Goal: Browse casually

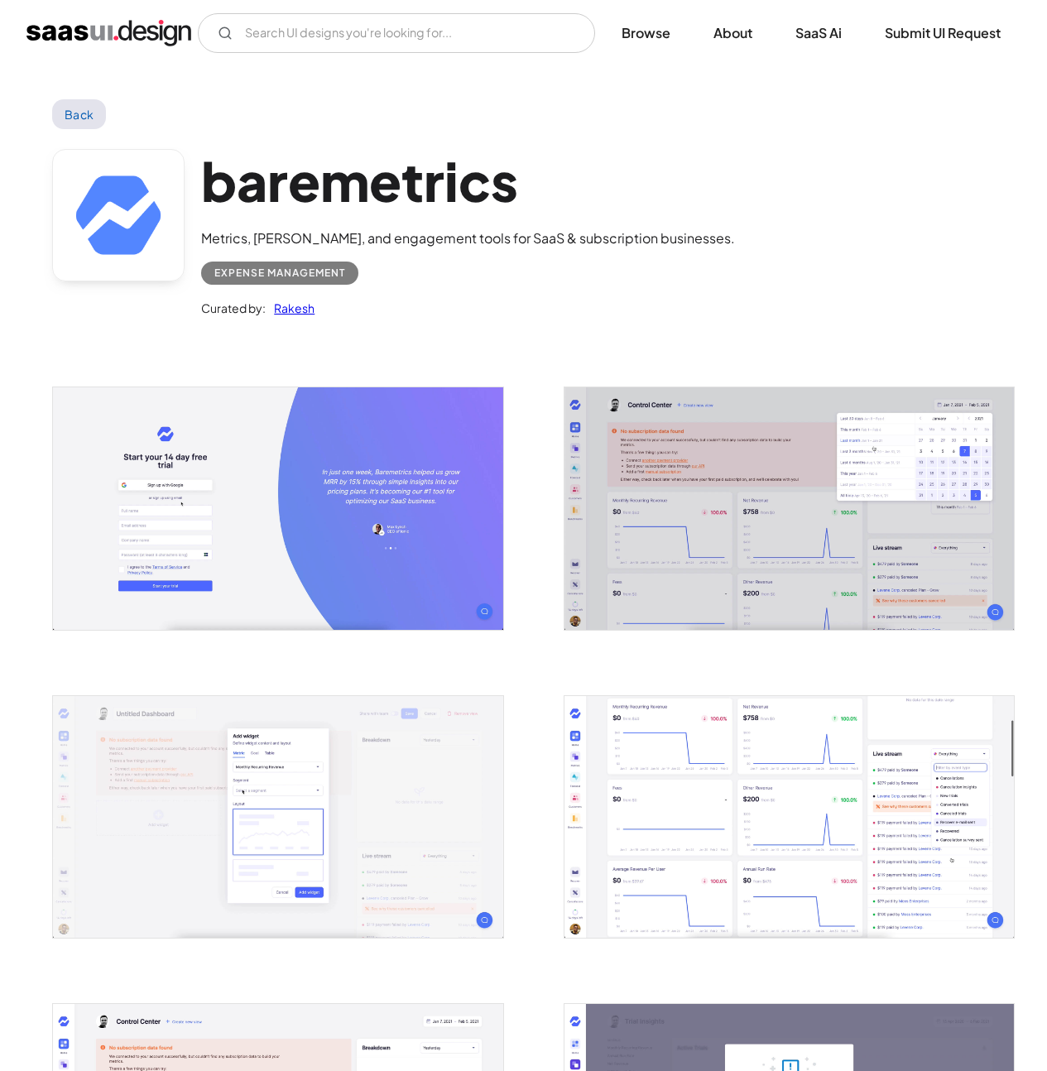
click at [769, 494] on img "open lightbox" at bounding box center [789, 508] width 449 height 242
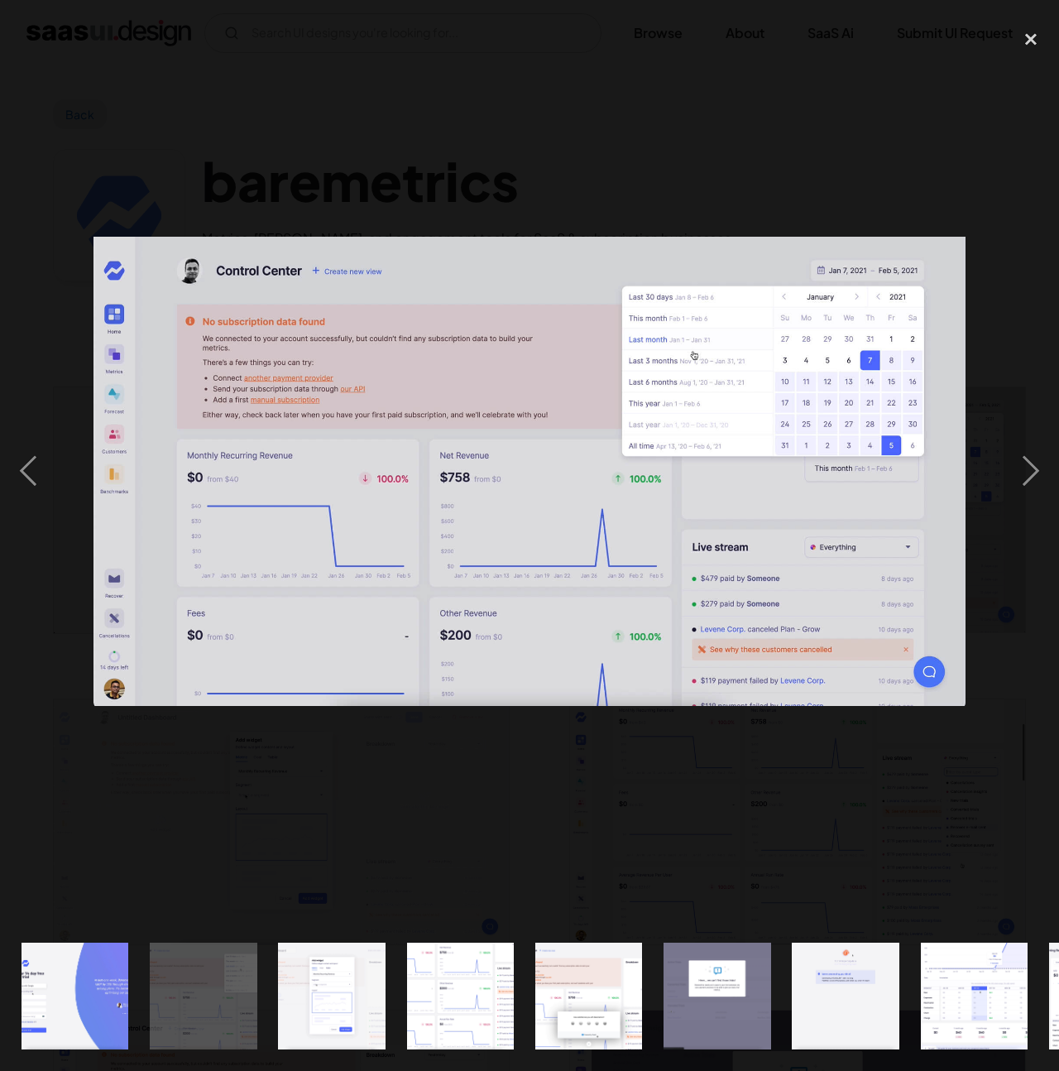
click at [638, 754] on div at bounding box center [529, 472] width 1059 height 900
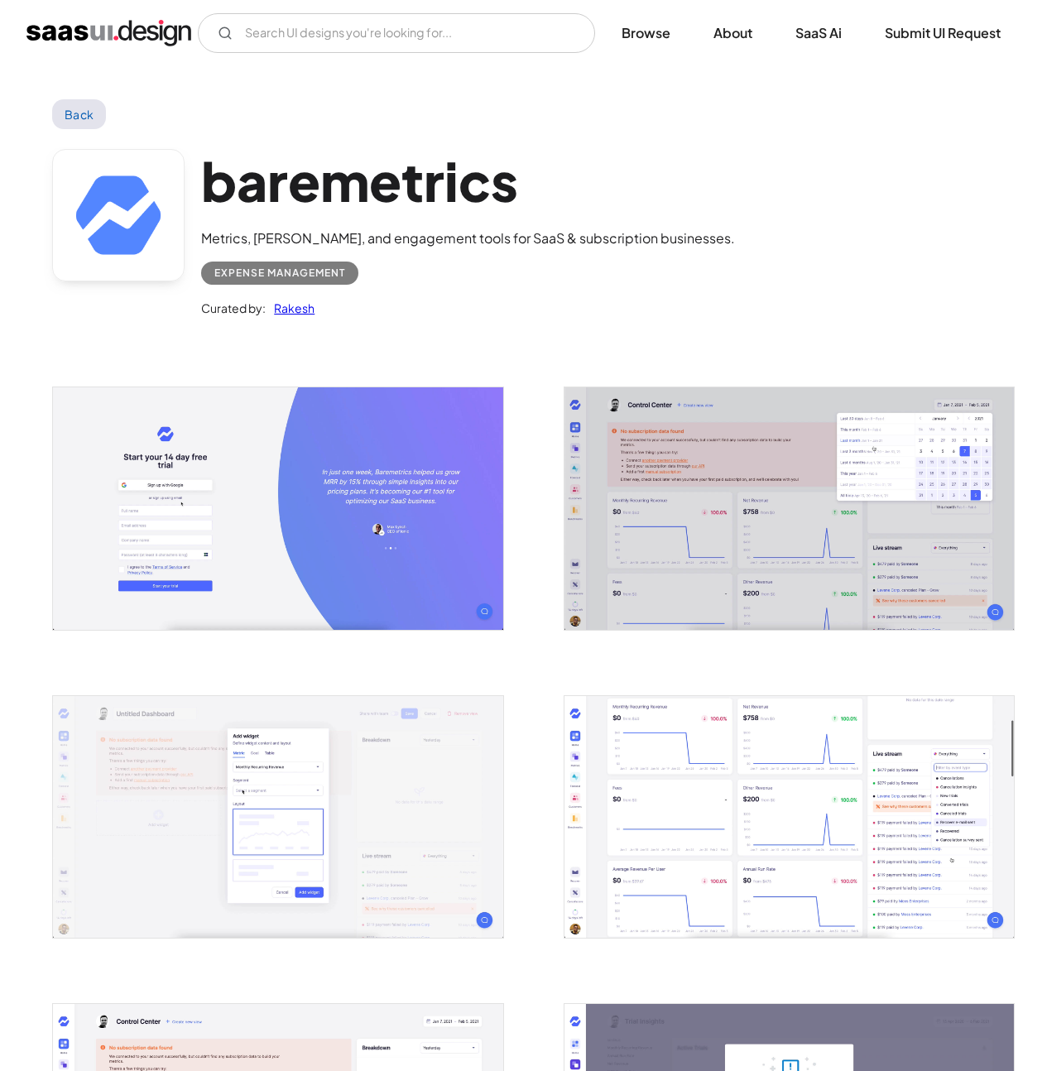
click at [404, 825] on img "open lightbox" at bounding box center [277, 817] width 449 height 242
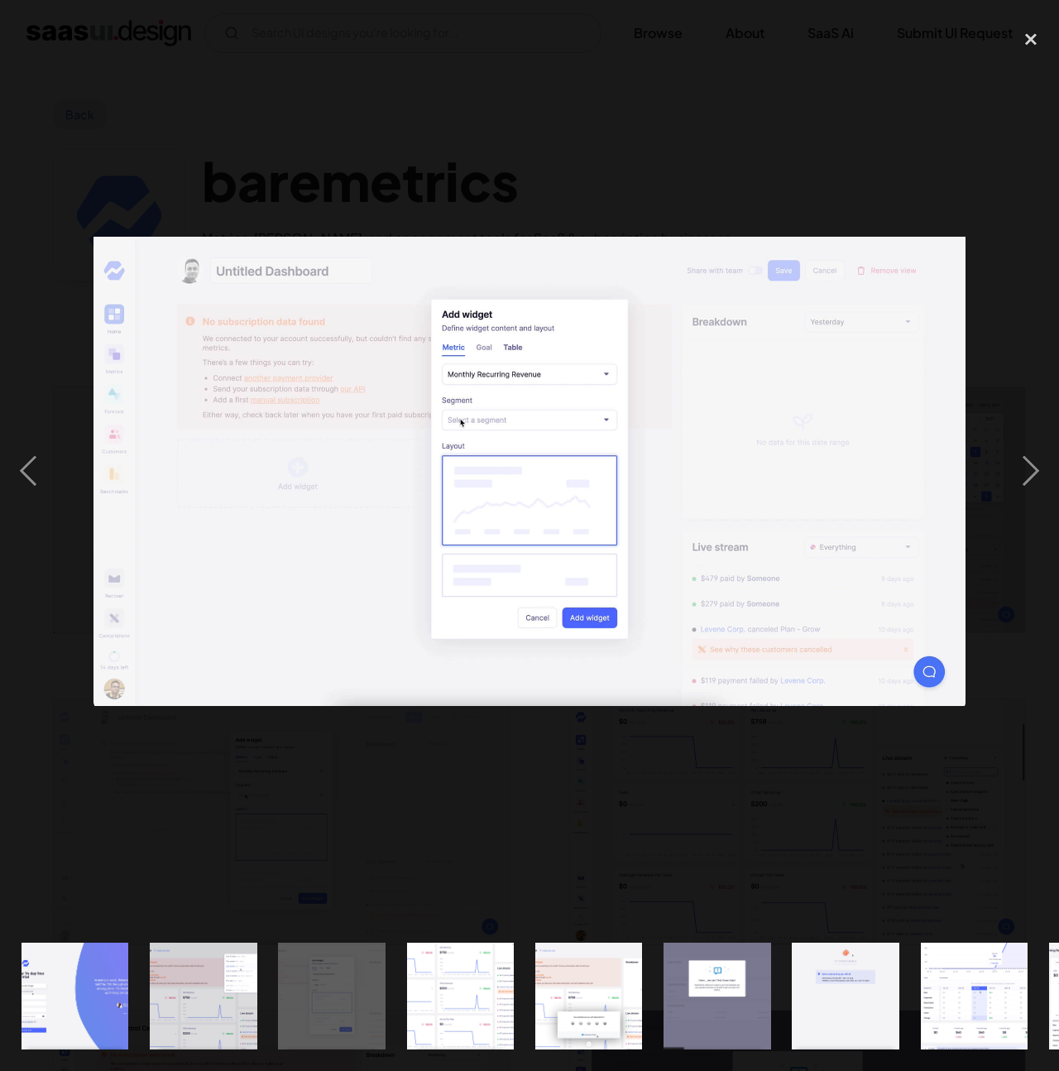
click at [511, 808] on div at bounding box center [529, 472] width 1059 height 900
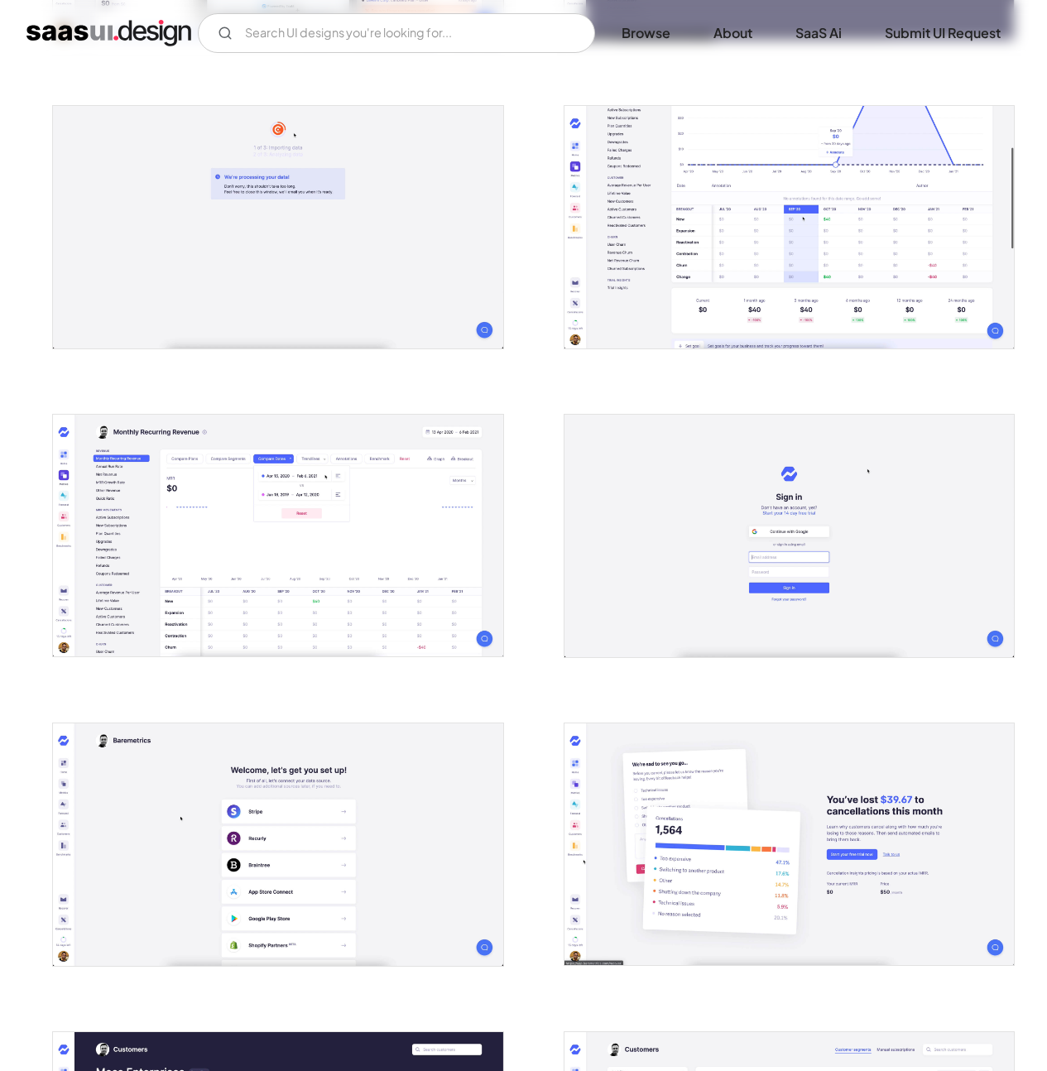
scroll to position [1583, 0]
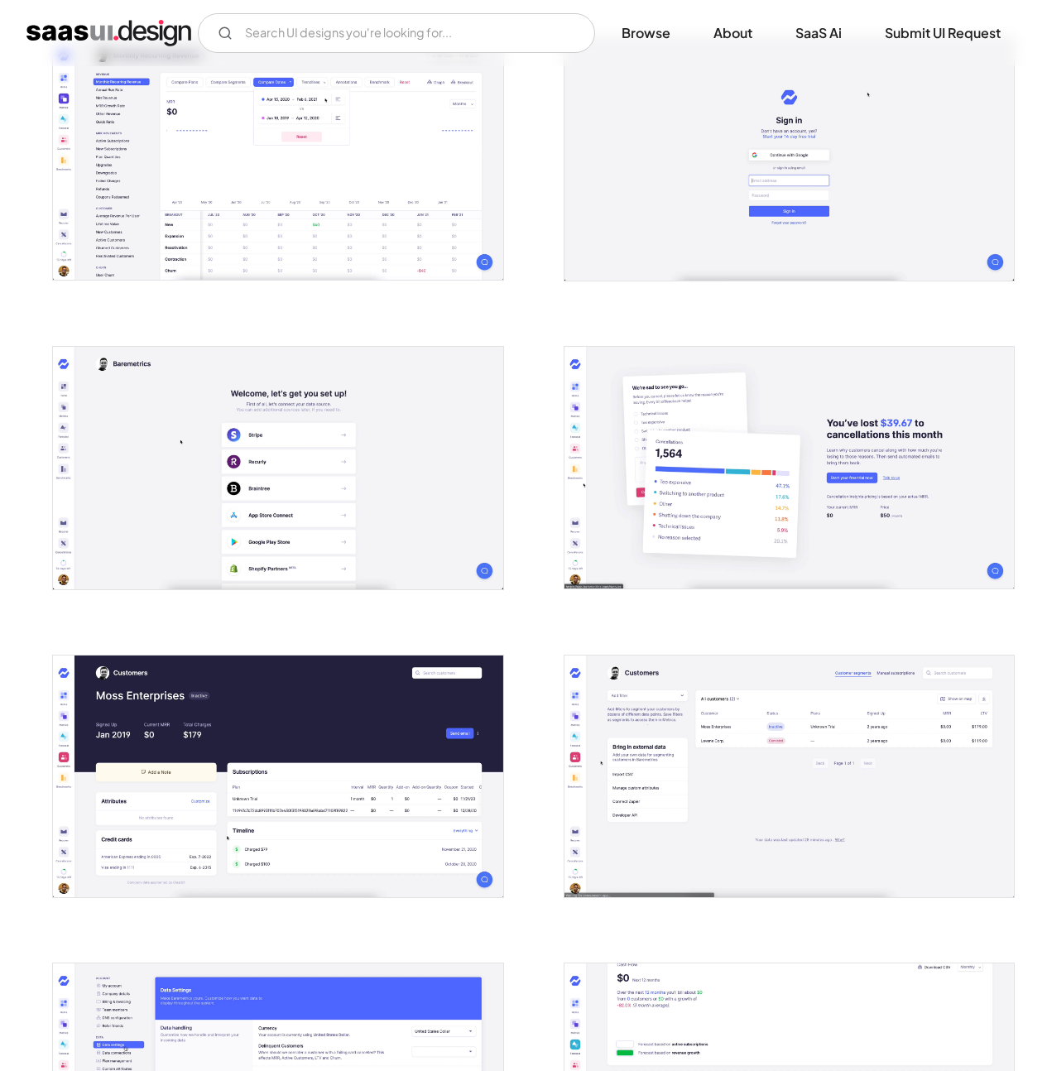
click at [790, 417] on img "open lightbox" at bounding box center [789, 468] width 449 height 242
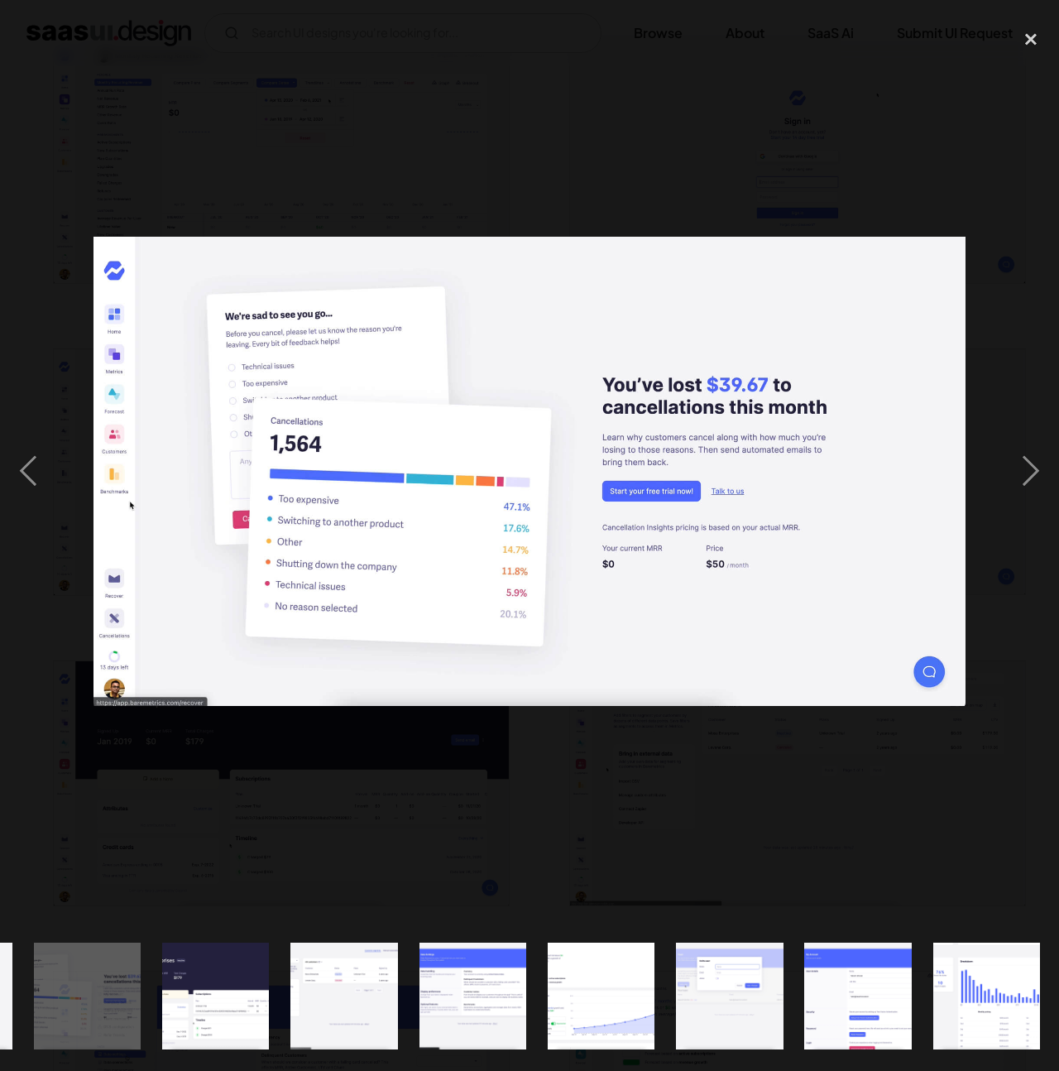
scroll to position [0, 1404]
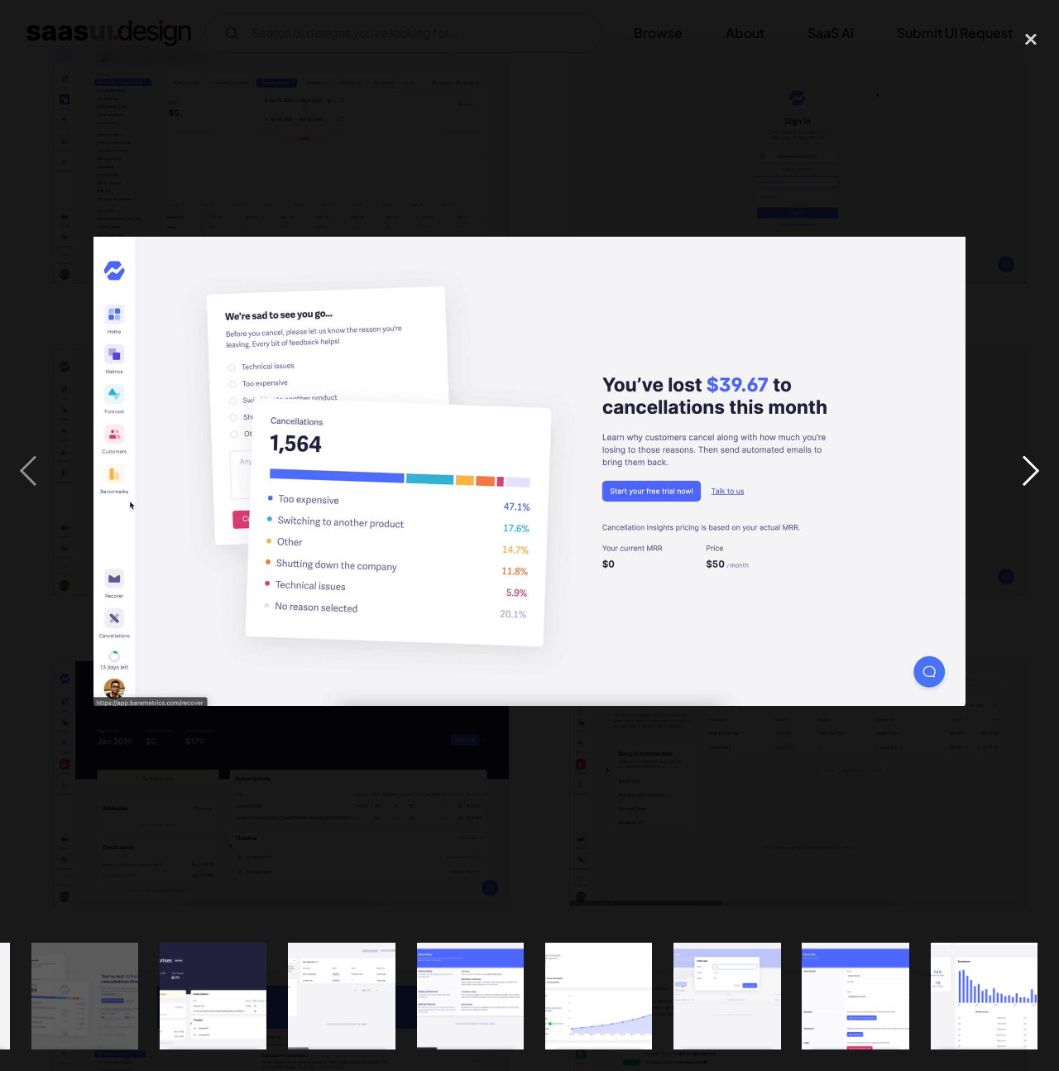
click at [1034, 451] on div "next image" at bounding box center [1031, 472] width 56 height 900
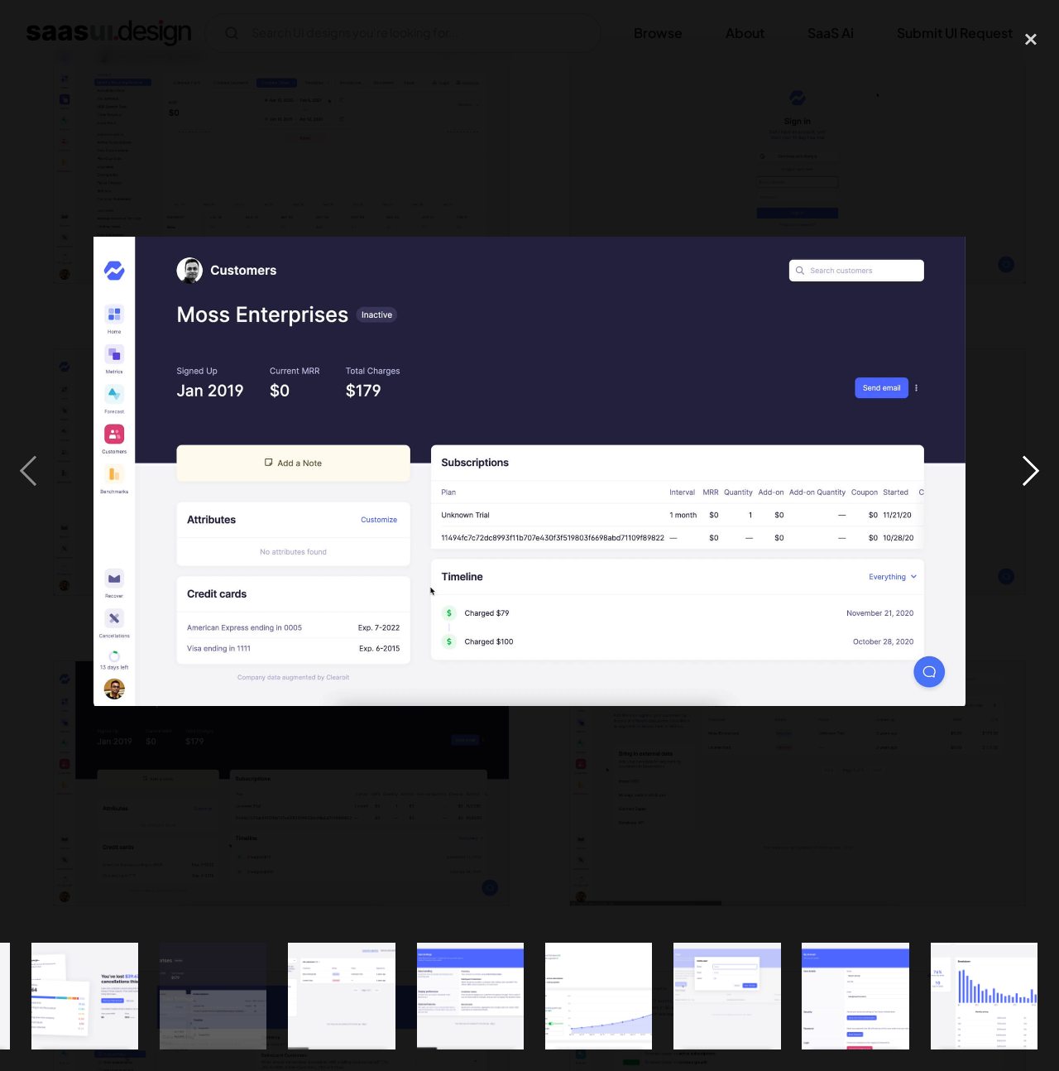
click at [1028, 459] on div "next image" at bounding box center [1031, 472] width 56 height 900
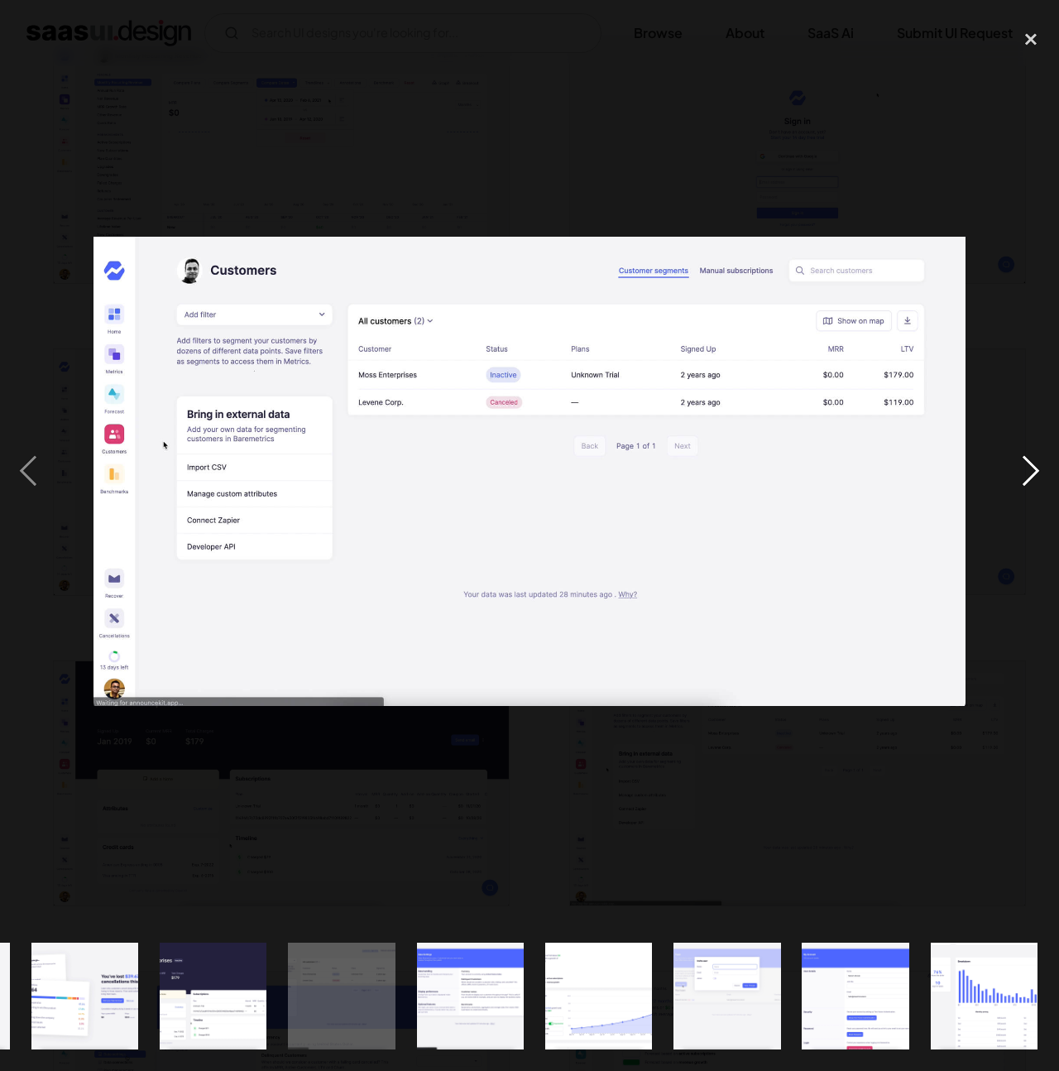
click at [1028, 459] on div "next image" at bounding box center [1031, 472] width 56 height 900
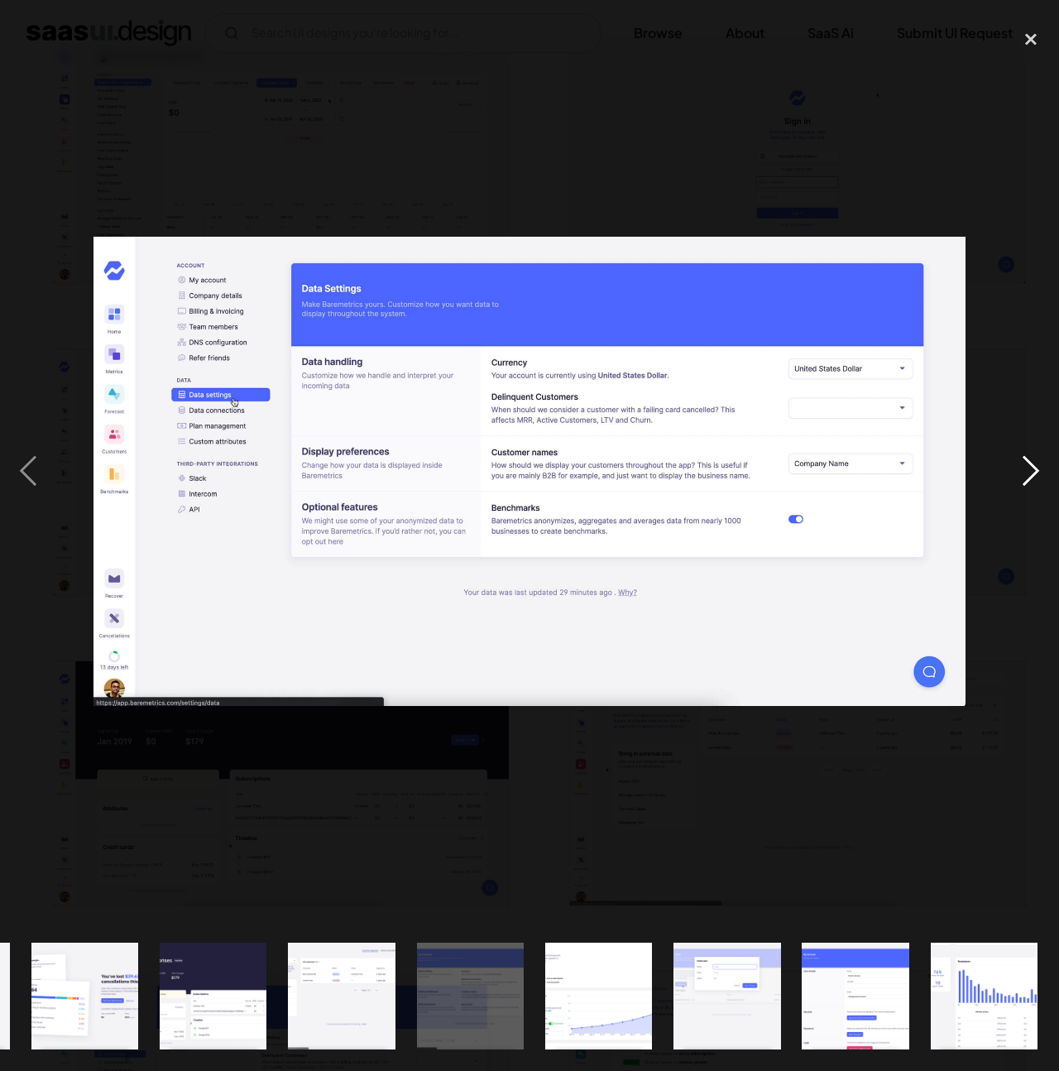
click at [1028, 459] on div "next image" at bounding box center [1031, 472] width 56 height 900
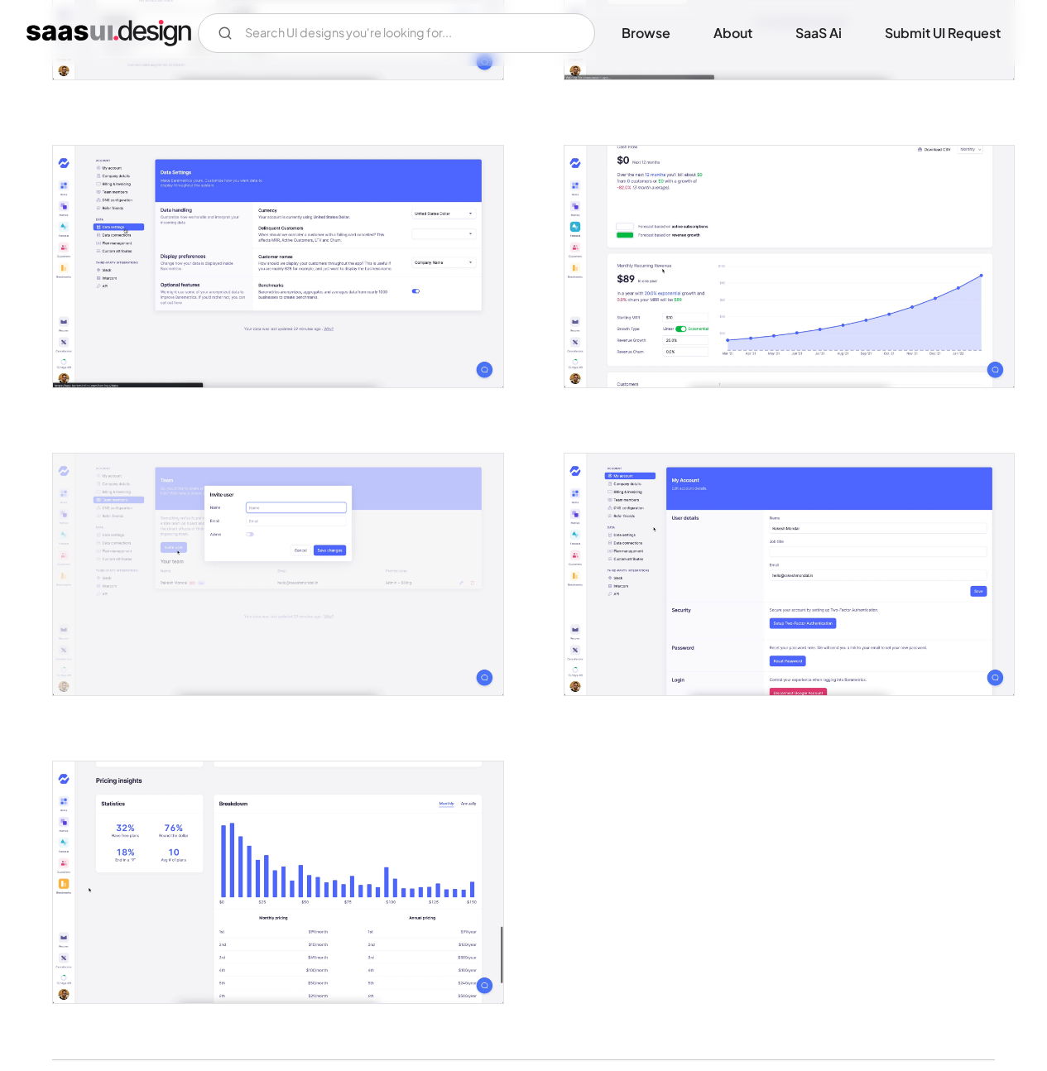
scroll to position [2871, 0]
